Goal: Task Accomplishment & Management: Use online tool/utility

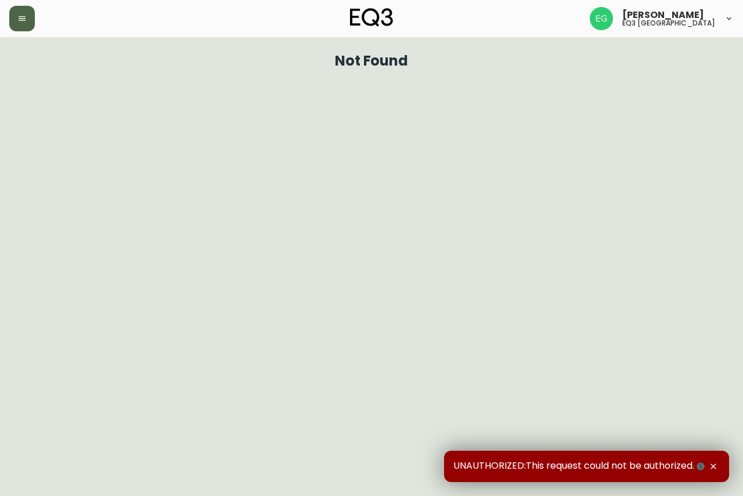
click at [23, 16] on icon "button" at bounding box center [22, 18] width 7 height 5
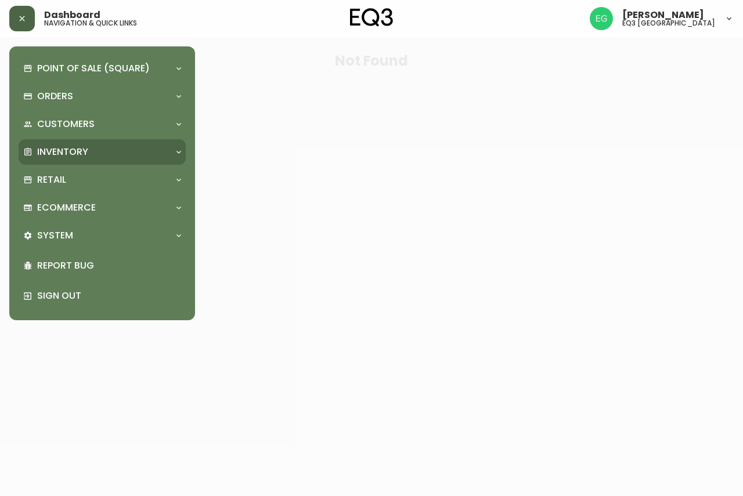
click at [60, 152] on p "Inventory" at bounding box center [62, 152] width 51 height 13
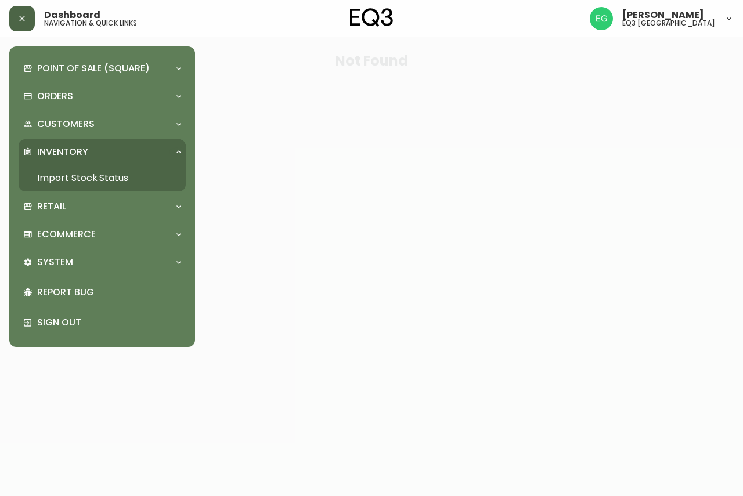
click at [70, 174] on link "Import Stock Status" at bounding box center [102, 178] width 167 height 27
